Goal: Transaction & Acquisition: Subscribe to service/newsletter

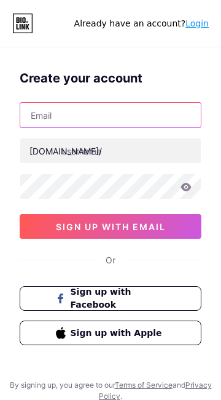
click at [42, 115] on input "text" at bounding box center [110, 115] width 181 height 25
type input "Sdyl"
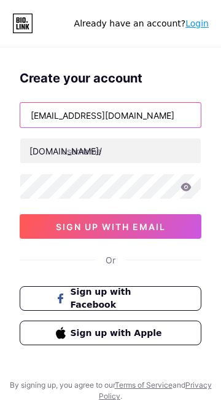
type input "[EMAIL_ADDRESS][DOMAIN_NAME]"
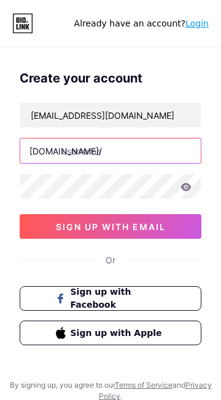
click at [89, 152] on input "text" at bounding box center [110, 150] width 181 height 25
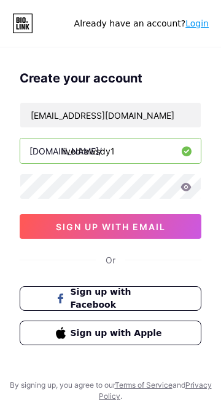
type input "livedrawsdy1"
click at [184, 190] on icon at bounding box center [186, 187] width 10 height 8
click at [186, 189] on icon at bounding box center [186, 187] width 10 height 8
click at [186, 188] on icon at bounding box center [186, 187] width 10 height 8
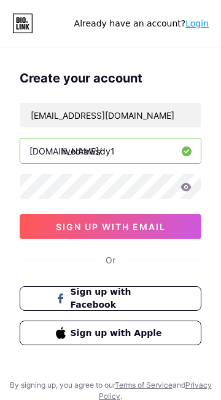
click at [156, 230] on span "sign up with email" at bounding box center [111, 226] width 110 height 10
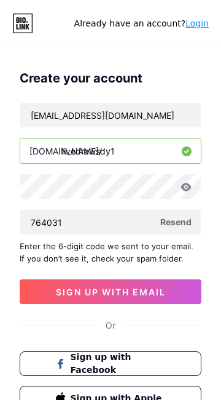
type input "764031"
click at [77, 291] on span "sign up with email" at bounding box center [111, 292] width 110 height 10
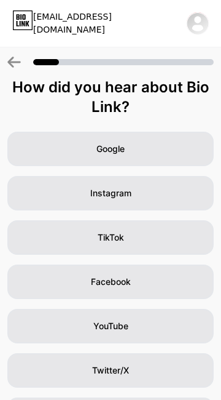
click at [106, 146] on span "Google" at bounding box center [111, 149] width 28 height 12
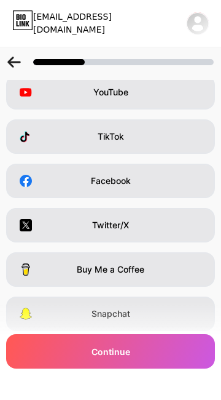
scroll to position [125, 0]
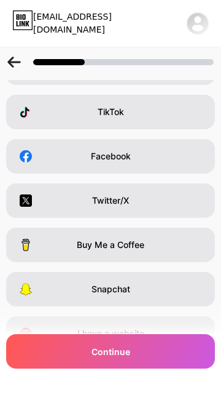
click at [140, 335] on span "I have a website" at bounding box center [110, 333] width 67 height 12
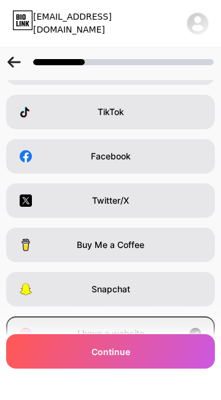
click at [138, 368] on div "Continue" at bounding box center [110, 351] width 209 height 34
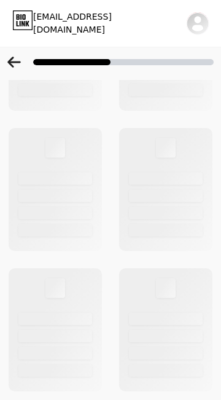
scroll to position [0, 0]
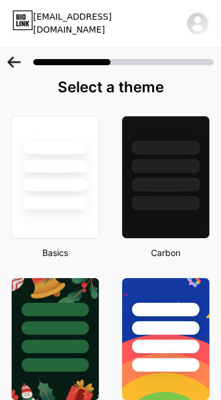
click at [48, 176] on div at bounding box center [55, 162] width 87 height 93
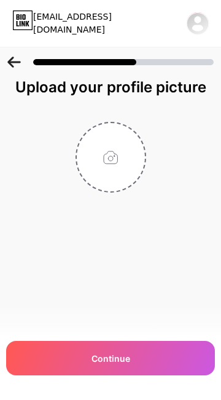
click at [108, 157] on input "file" at bounding box center [111, 157] width 68 height 68
type input "C:\fakepath\Colourful Abstract Mascot Fox Free Logo_20251014_224617_0000.png"
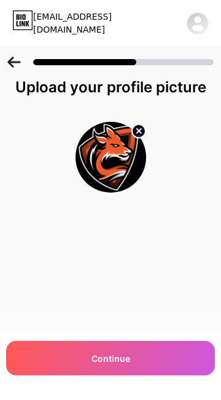
click at [142, 375] on div "Continue" at bounding box center [110, 358] width 209 height 34
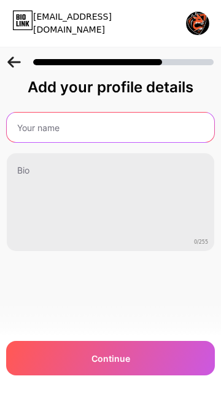
click at [32, 127] on input "text" at bounding box center [111, 128] width 208 height 30
type input "Live Draw SDY Lotto"
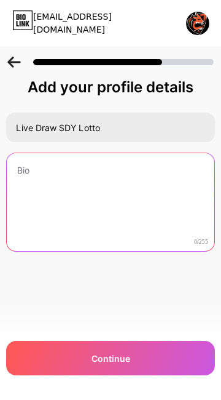
click at [31, 168] on textarea at bounding box center [111, 202] width 208 height 99
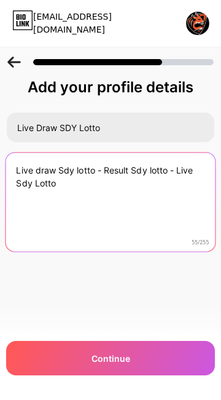
type textarea "Live draw Sdy lotto - Result Sdy lotto - Live Sdy Lotto"
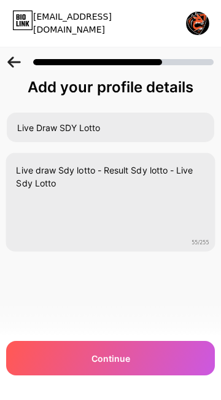
click at [130, 375] on div "Continue" at bounding box center [110, 358] width 209 height 34
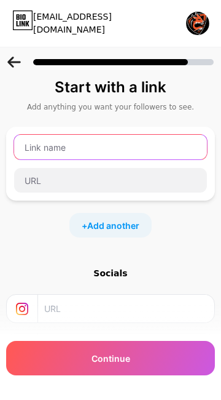
click at [42, 146] on input "text" at bounding box center [110, 147] width 193 height 25
type input "Live Draw SDY Lotto"
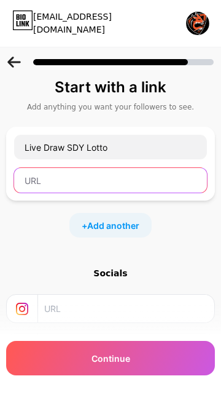
click at [34, 178] on input "text" at bounding box center [110, 180] width 193 height 25
type input "https://resultsdylotto.shop"
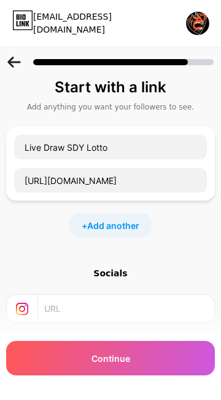
click at [124, 363] on span "Continue" at bounding box center [111, 358] width 39 height 13
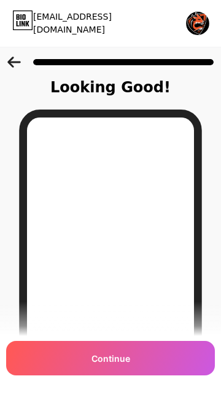
click at [132, 361] on div "Continue" at bounding box center [110, 358] width 209 height 34
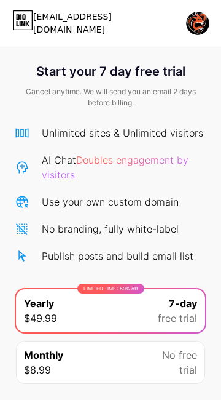
scroll to position [23, 0]
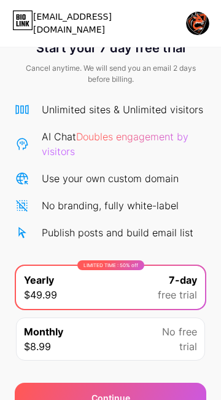
click at [139, 399] on div "Continue" at bounding box center [111, 397] width 192 height 30
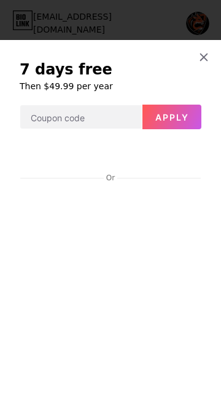
scroll to position [137, 0]
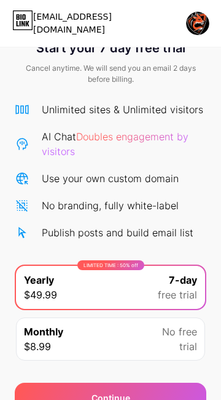
click at [197, 23] on img at bounding box center [197, 23] width 23 height 23
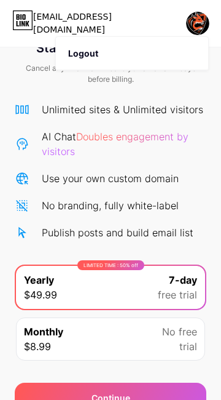
click at [18, 26] on icon at bounding box center [22, 20] width 21 height 20
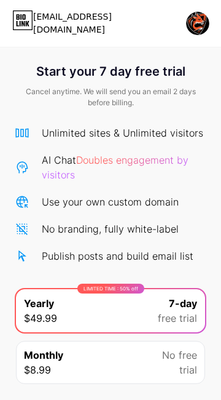
click at [23, 22] on icon at bounding box center [22, 20] width 21 height 20
click at [161, 341] on div "Monthly $8.99 No free trial" at bounding box center [110, 362] width 189 height 43
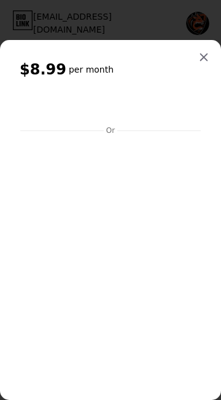
click at [199, 59] on div at bounding box center [204, 57] width 22 height 22
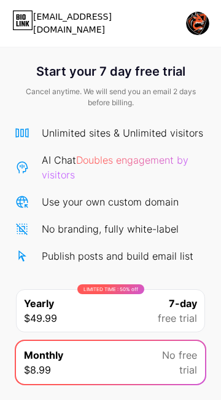
click at [172, 311] on span "free trial" at bounding box center [177, 318] width 39 height 15
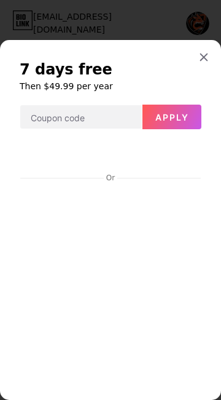
click at [204, 52] on icon at bounding box center [204, 57] width 10 height 10
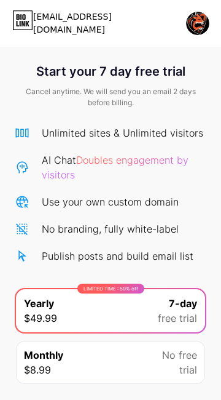
click at [24, 22] on icon at bounding box center [22, 20] width 21 height 20
click at [197, 22] on img at bounding box center [197, 23] width 23 height 23
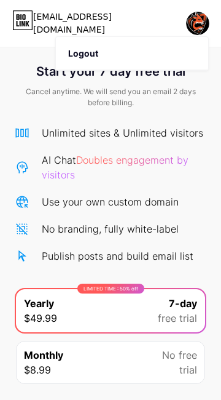
click at [85, 52] on li "Logout" at bounding box center [132, 53] width 152 height 33
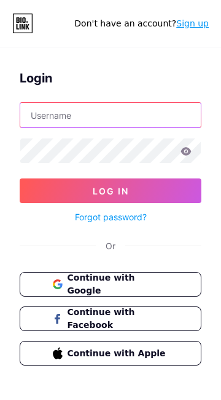
click at [47, 109] on input "text" at bounding box center [110, 115] width 181 height 25
type input "S"
type input "Livedrawsdy1"
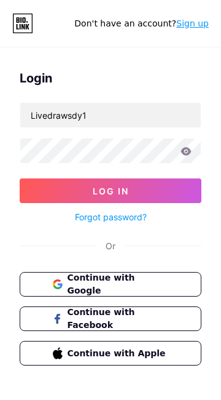
click at [167, 184] on button "Log In" at bounding box center [111, 190] width 182 height 25
